Goal: Transaction & Acquisition: Purchase product/service

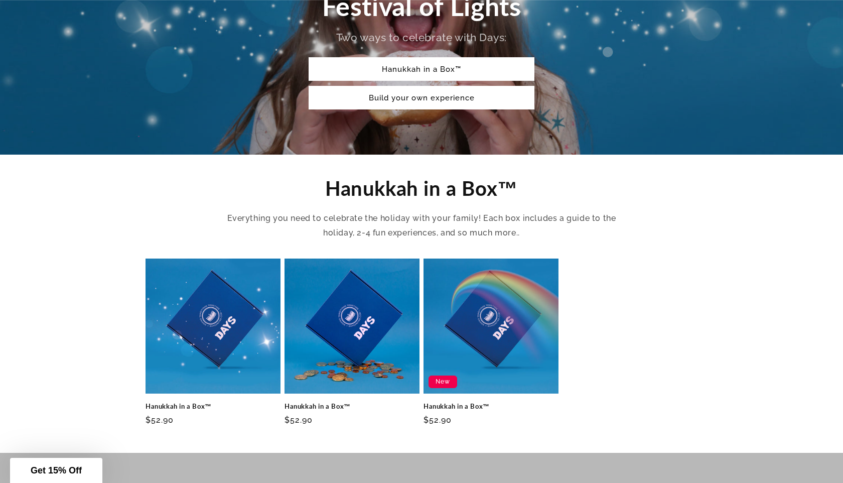
scroll to position [213, 0]
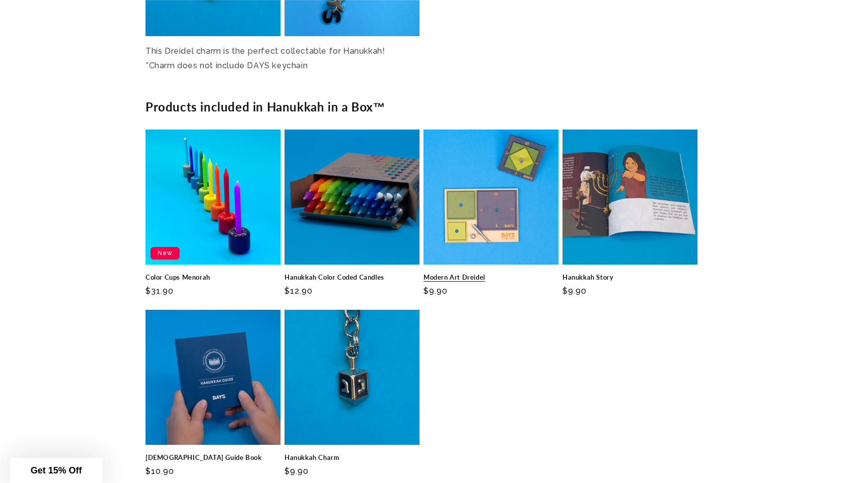
scroll to position [2691, 0]
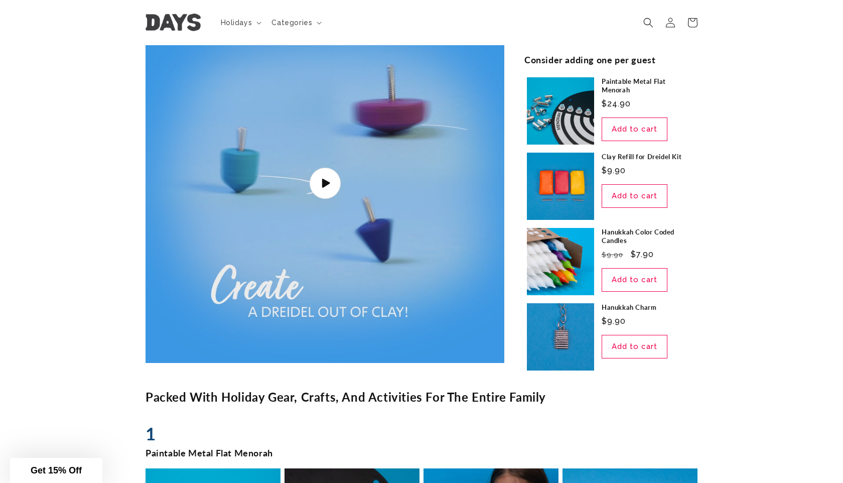
scroll to position [803, 0]
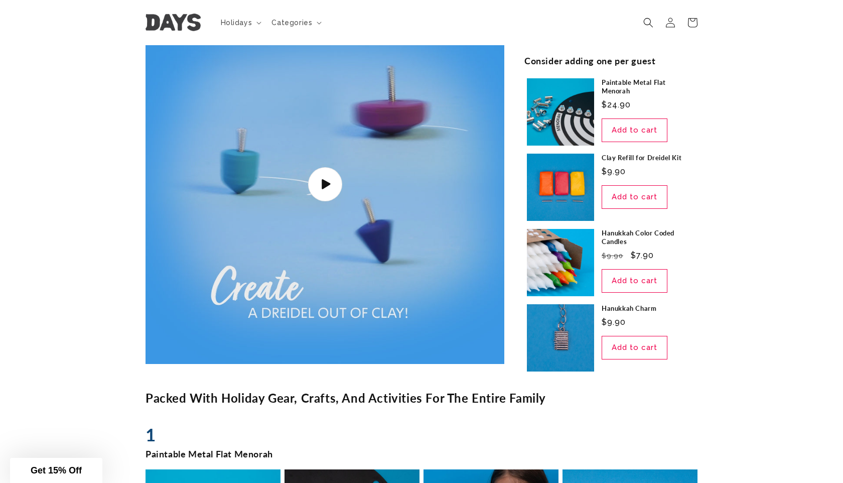
click at [322, 173] on span "Play video" at bounding box center [324, 184] width 34 height 34
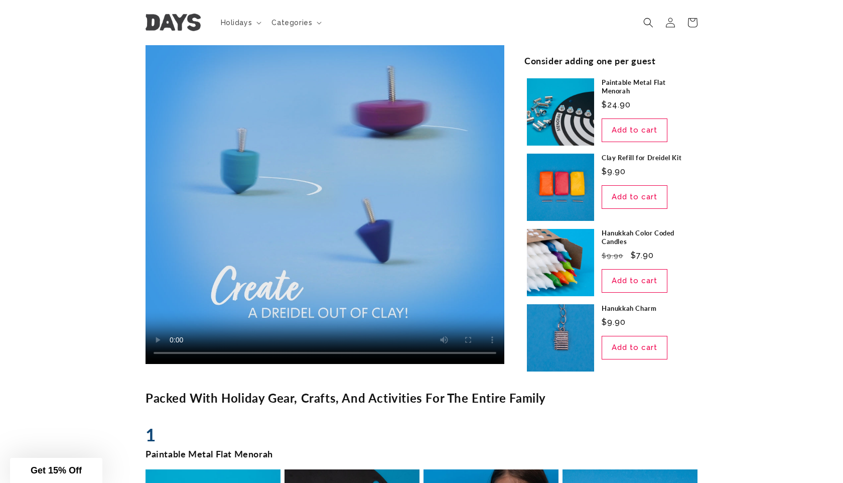
click at [343, 233] on video "Hanukkah in a Box™" at bounding box center [324, 184] width 359 height 359
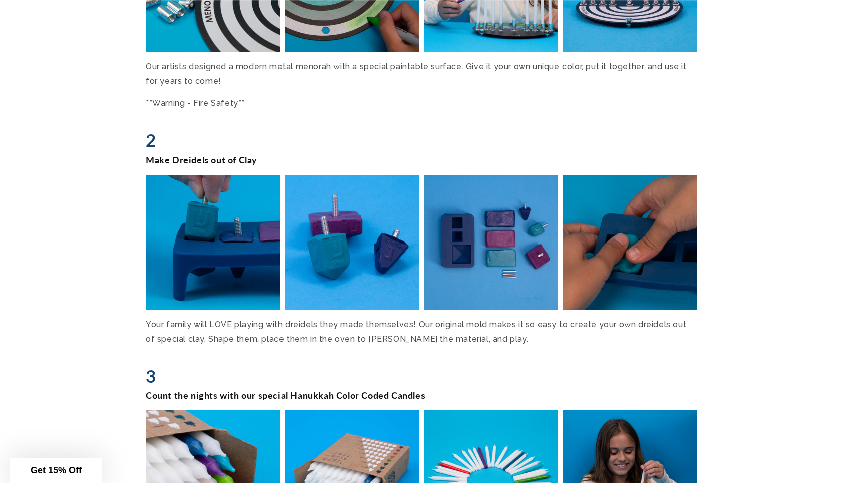
scroll to position [1357, 0]
